Goal: Task Accomplishment & Management: Use online tool/utility

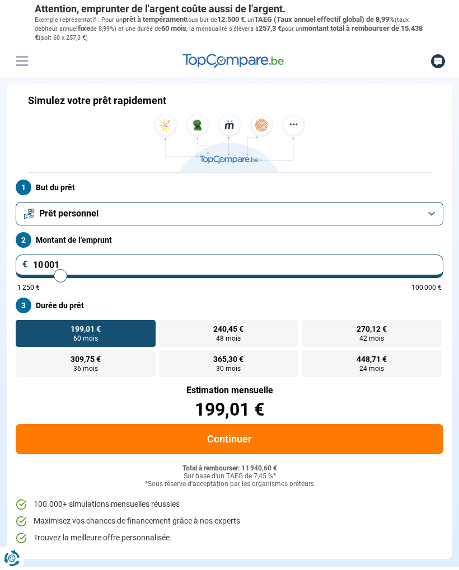
type input "9 000"
type input "9000"
type input "8 500"
type input "8500"
type input "8 000"
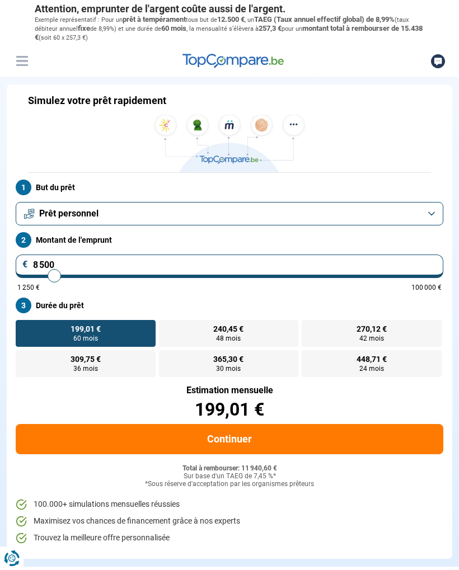
type input "8000"
type input "7 000"
type input "7000"
type input "6 250"
type input "6250"
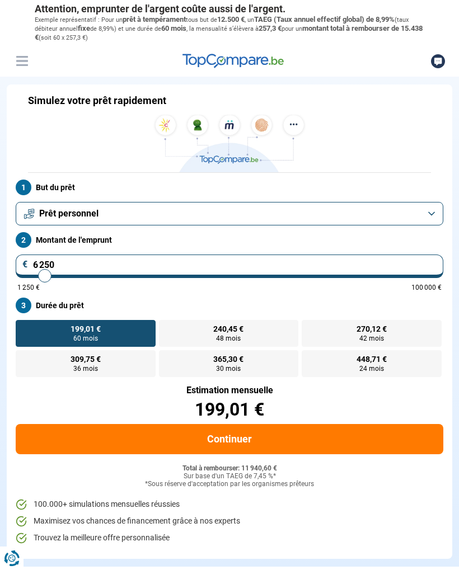
type input "5 500"
type input "5500"
type input "4 750"
type input "4750"
type input "4 000"
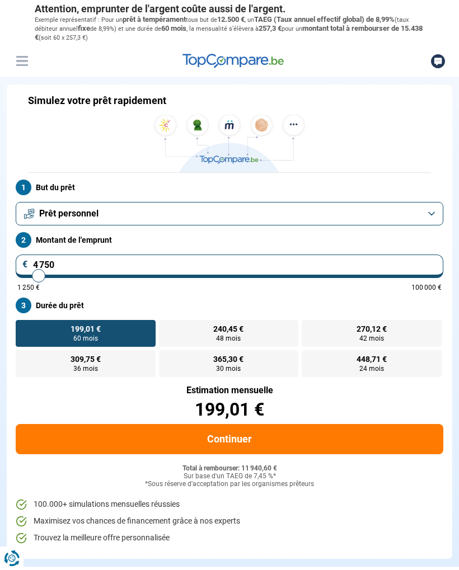
type input "4000"
type input "3 000"
type input "3000"
type input "2 250"
type input "2250"
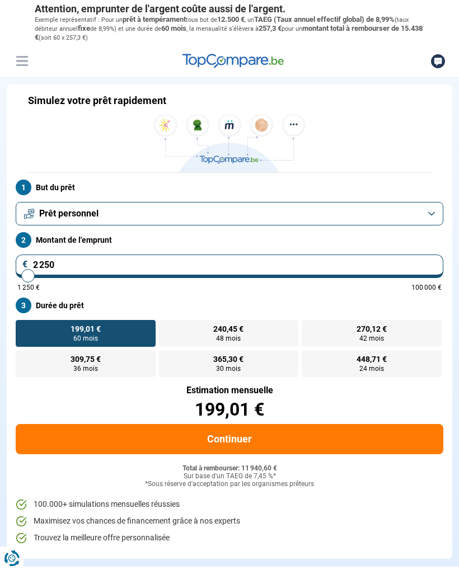
type input "1 250"
type input "1250"
radio input "true"
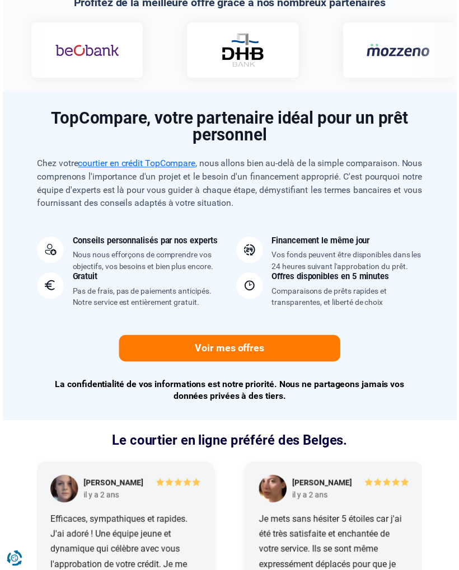
scroll to position [1053, 0]
